Goal: Information Seeking & Learning: Find specific page/section

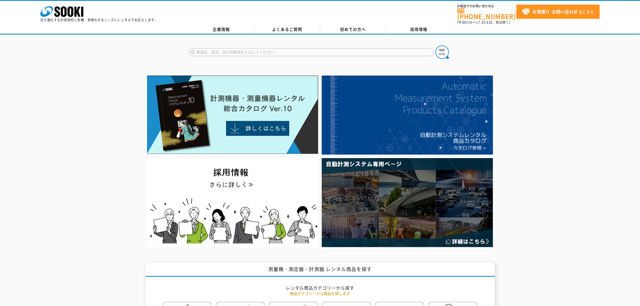
click at [355, 45] on form at bounding box center [319, 52] width 263 height 15
click at [352, 48] on input "text" at bounding box center [310, 52] width 245 height 8
click at [191, 48] on input "傾斜計" at bounding box center [310, 52] width 245 height 8
type input "傾斜計"
click at [444, 48] on img at bounding box center [441, 51] width 13 height 13
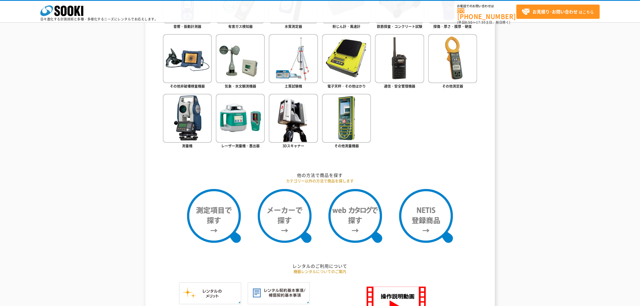
scroll to position [336, 0]
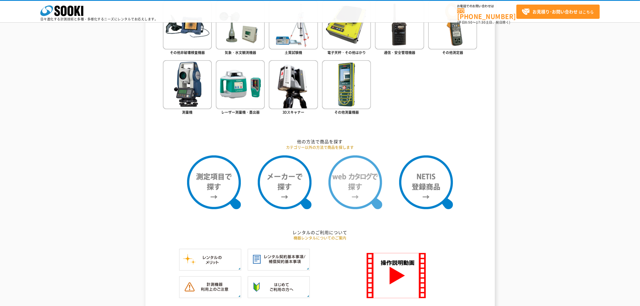
click at [367, 181] on img at bounding box center [356, 182] width 54 height 54
